Goal: Navigation & Orientation: Find specific page/section

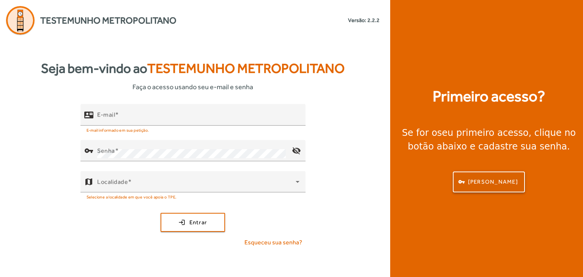
click at [494, 180] on span "[PERSON_NAME]" at bounding box center [493, 182] width 50 height 9
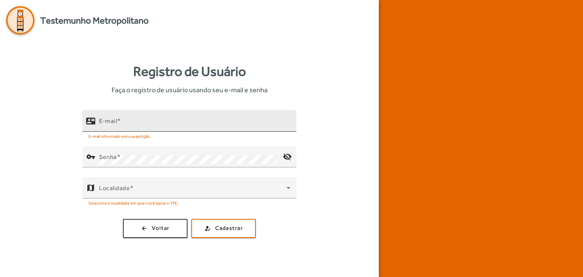
click at [145, 124] on input "E-mail" at bounding box center [194, 124] width 191 height 9
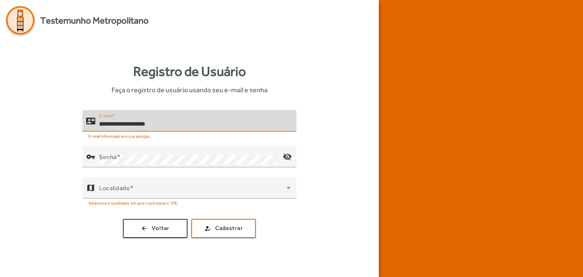
type input "**********"
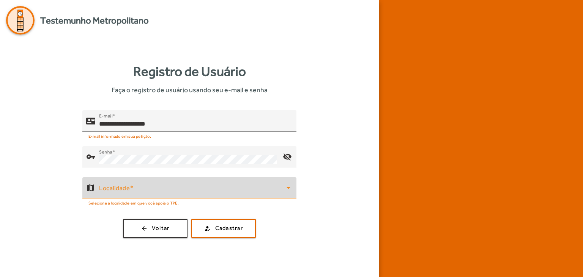
click at [178, 186] on span at bounding box center [192, 190] width 187 height 9
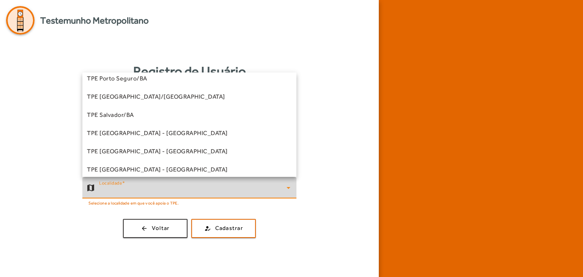
scroll to position [190, 0]
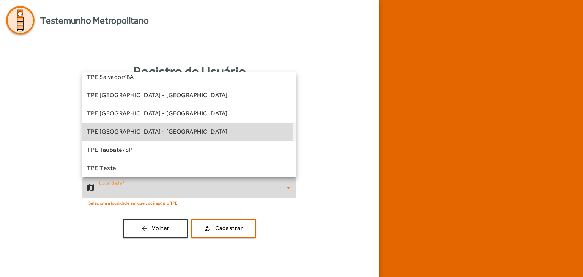
click at [162, 130] on mat-option "TPE [GEOGRAPHIC_DATA] - [GEOGRAPHIC_DATA]" at bounding box center [189, 132] width 214 height 18
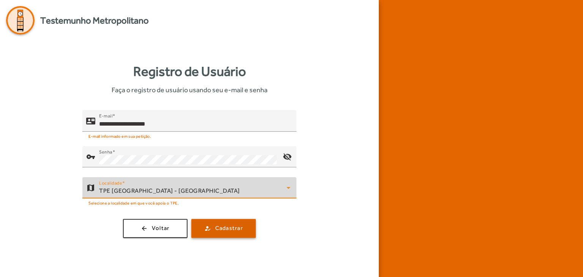
click at [228, 233] on span "submit" at bounding box center [223, 228] width 63 height 18
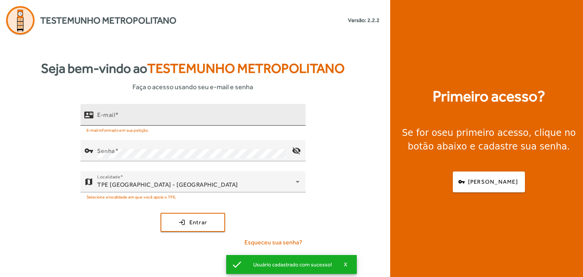
click at [208, 116] on input "E-mail" at bounding box center [198, 117] width 202 height 9
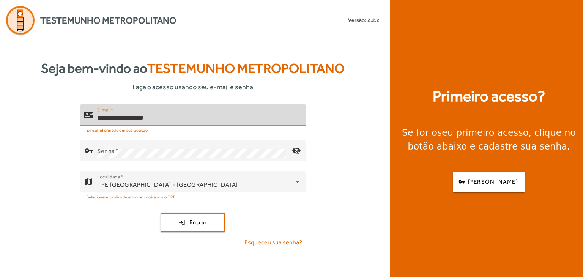
type input "**********"
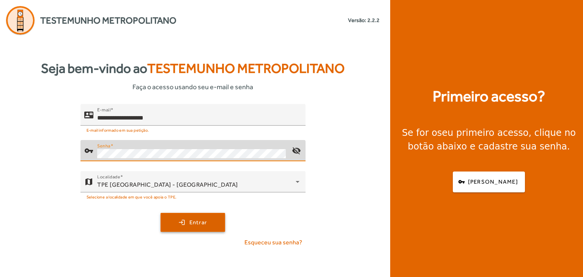
click at [203, 218] on span "Entrar" at bounding box center [198, 222] width 18 height 9
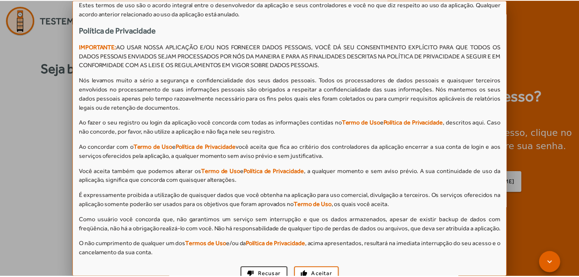
scroll to position [676, 0]
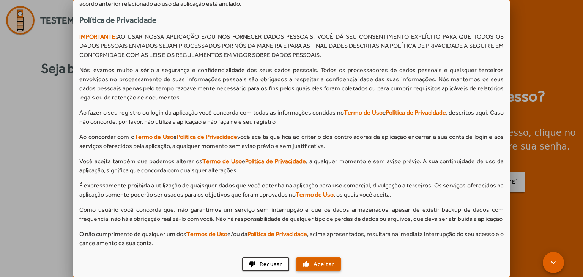
click at [318, 261] on span "Aceitar" at bounding box center [323, 264] width 21 height 9
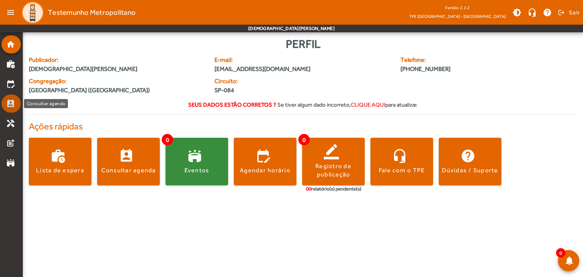
click at [5, 109] on mat-list-item "perm_contact_calendar" at bounding box center [11, 103] width 19 height 18
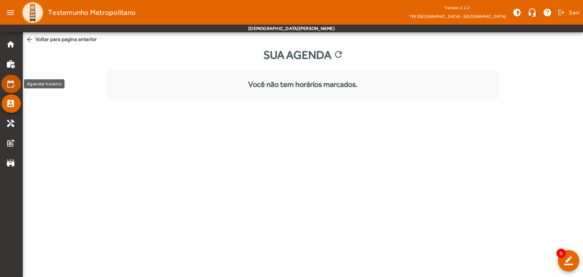
click at [15, 88] on mat-list-item "edit_calendar" at bounding box center [11, 84] width 19 height 18
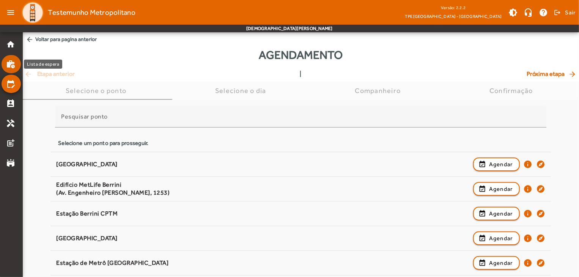
click at [9, 65] on mat-icon "work_history" at bounding box center [10, 64] width 9 height 9
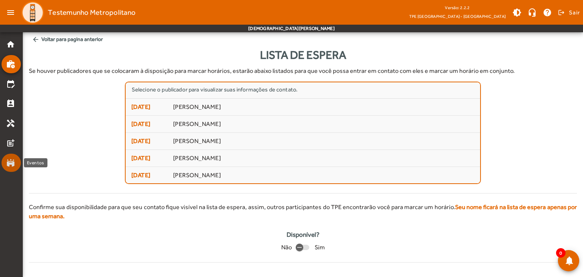
click at [11, 162] on mat-icon "stadium" at bounding box center [10, 162] width 9 height 9
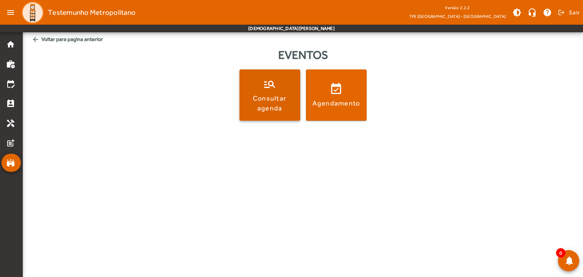
click at [261, 98] on div "Consultar agenda" at bounding box center [270, 102] width 58 height 19
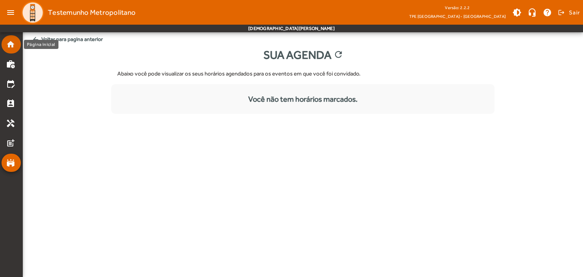
click at [6, 46] on mat-list-item "home" at bounding box center [11, 44] width 19 height 18
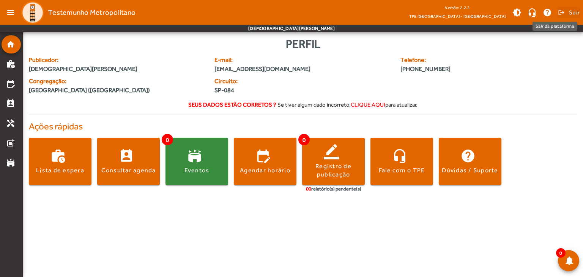
click at [567, 13] on span at bounding box center [568, 12] width 23 height 18
